Goal: Task Accomplishment & Management: Use online tool/utility

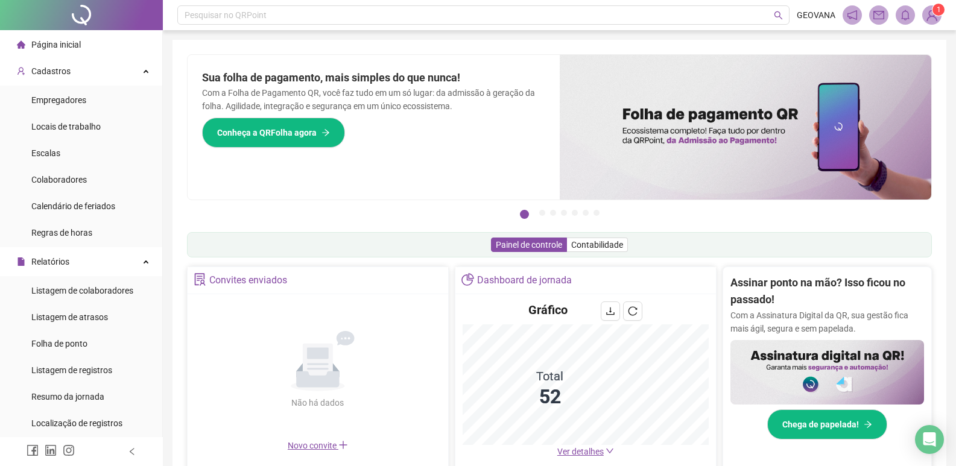
click at [83, 46] on li "Página inicial" at bounding box center [80, 45] width 157 height 24
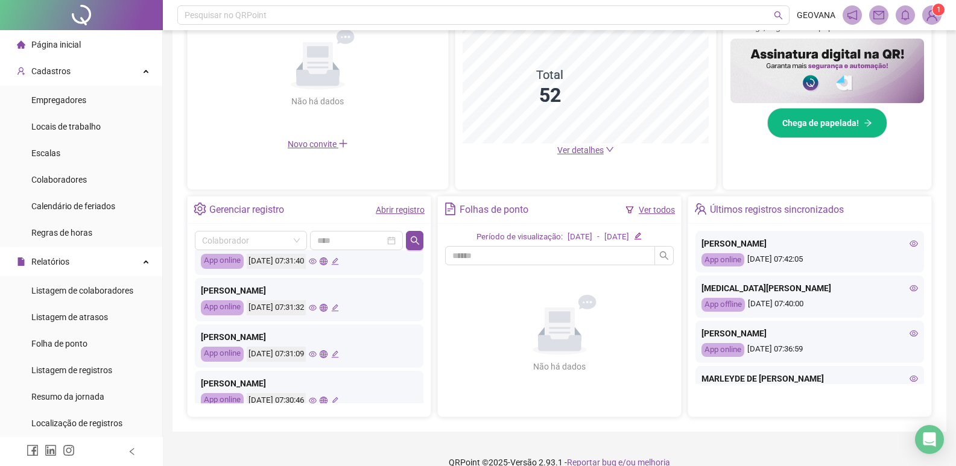
scroll to position [568, 0]
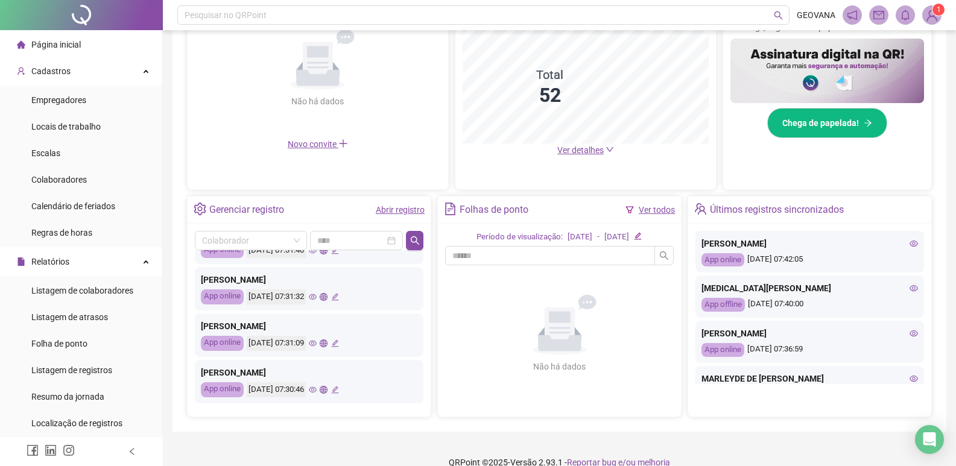
click at [378, 208] on link "Abrir registro" at bounding box center [400, 210] width 49 height 10
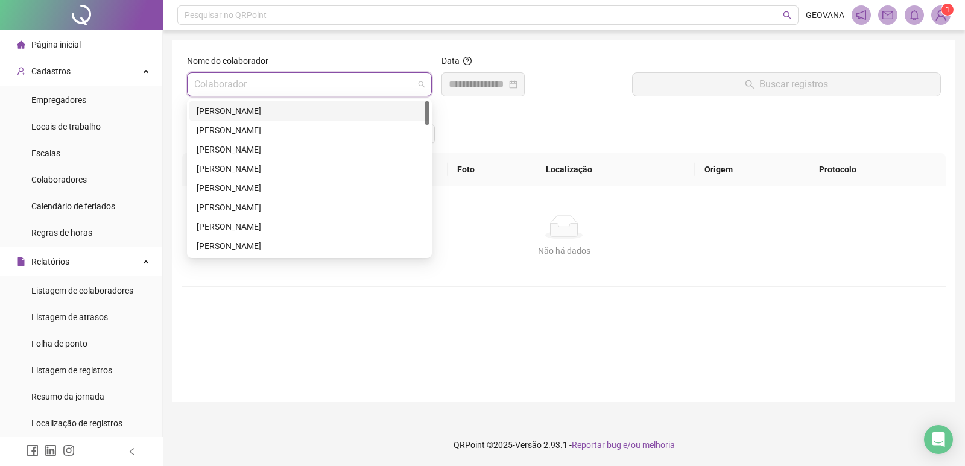
click at [262, 87] on input "search" at bounding box center [304, 84] width 220 height 23
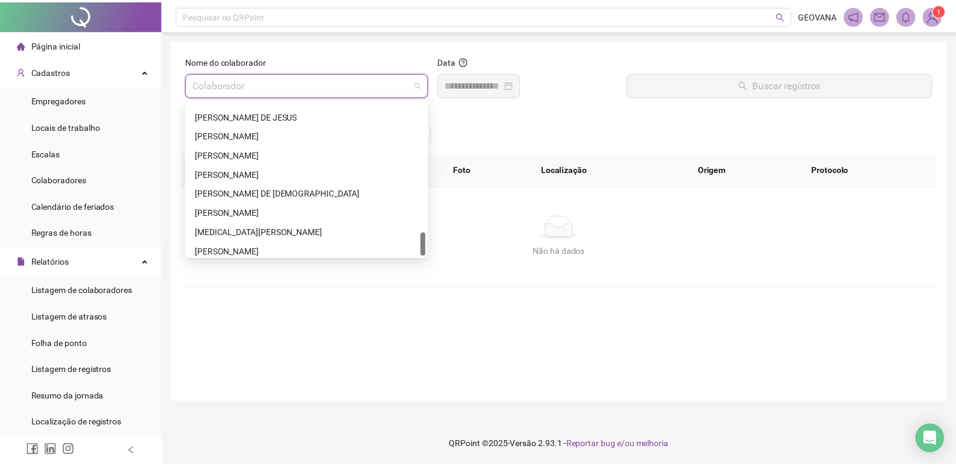
scroll to position [849, 0]
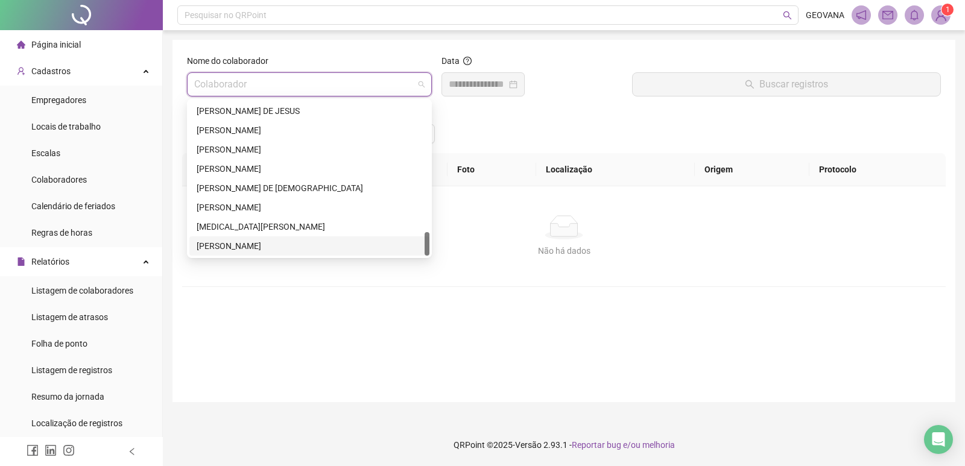
click at [280, 270] on div "Não há dados Não há dados" at bounding box center [564, 236] width 764 height 100
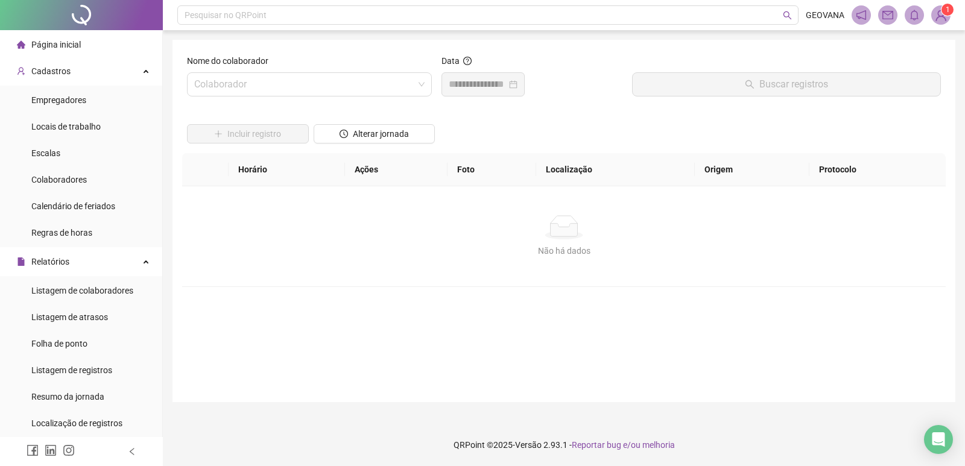
click at [90, 37] on li "Página inicial" at bounding box center [80, 45] width 157 height 24
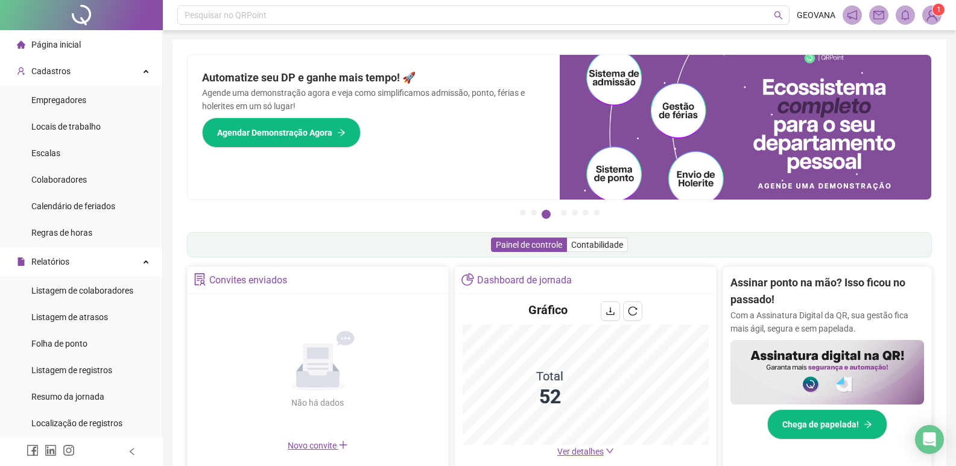
click at [41, 45] on span "Página inicial" at bounding box center [55, 45] width 49 height 10
